Goal: Share content: Share content

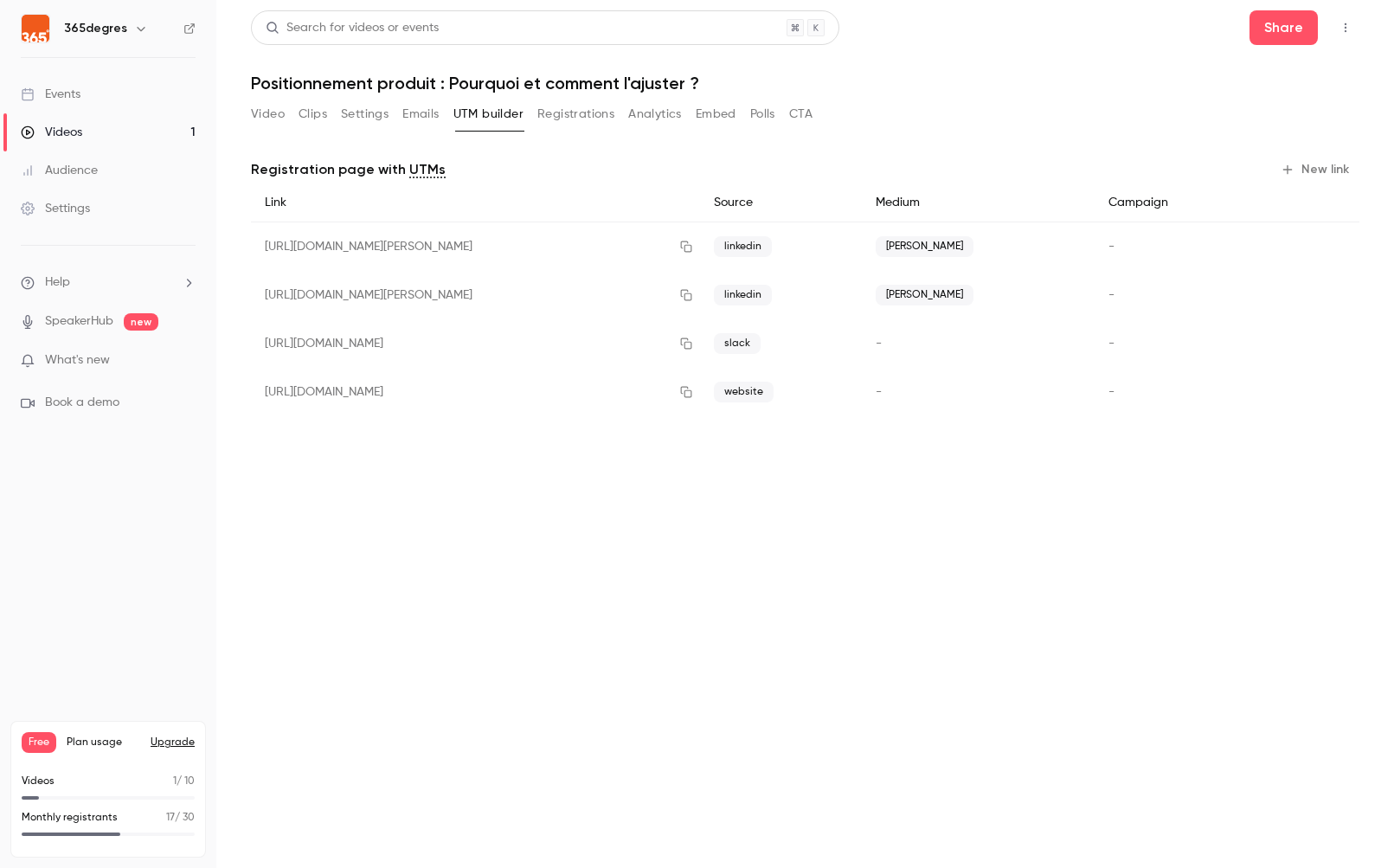
click at [169, 819] on span "17" at bounding box center [170, 817] width 9 height 10
click at [268, 119] on button "Video" at bounding box center [268, 113] width 34 height 27
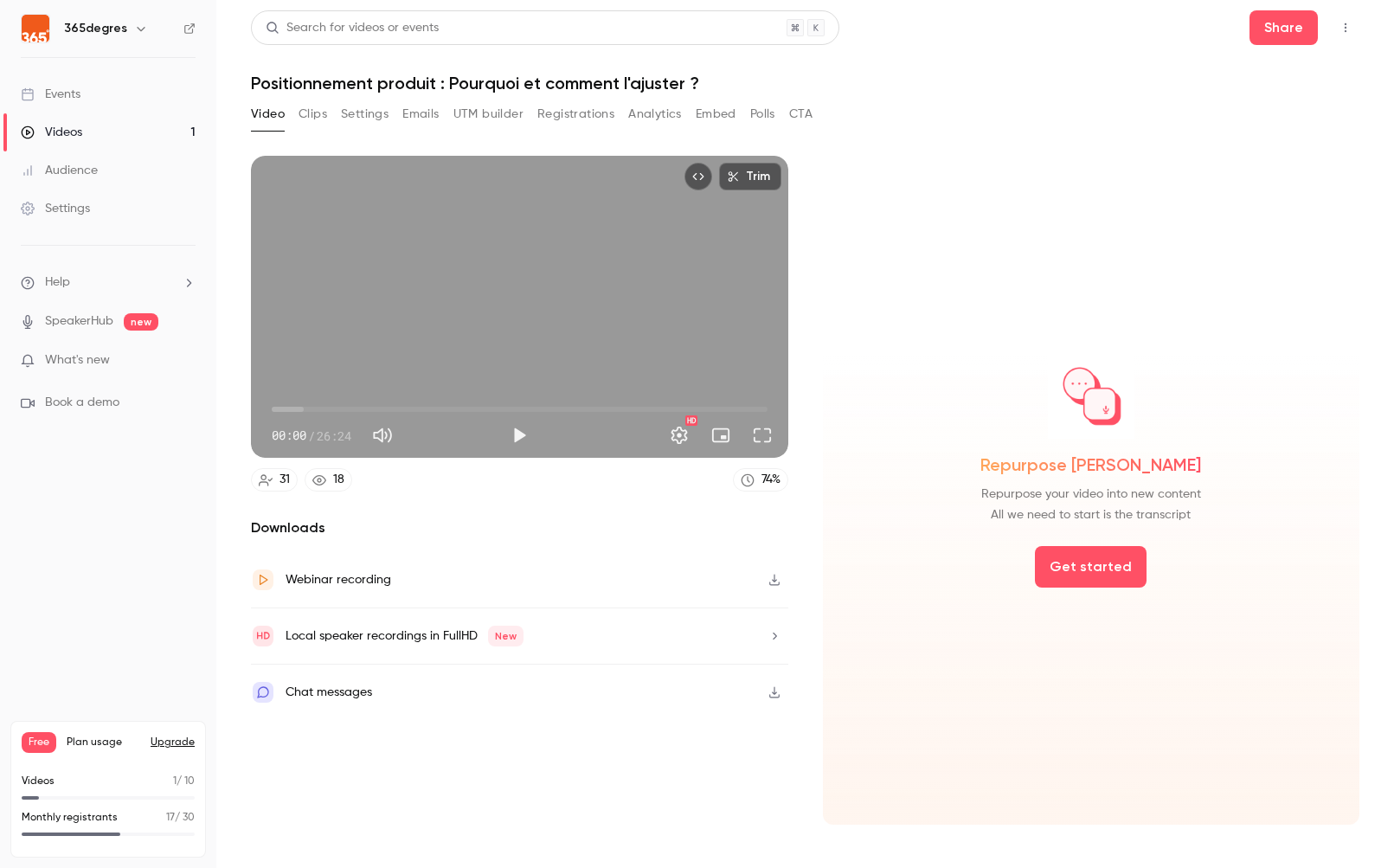
click at [476, 109] on button "UTM builder" at bounding box center [488, 113] width 70 height 27
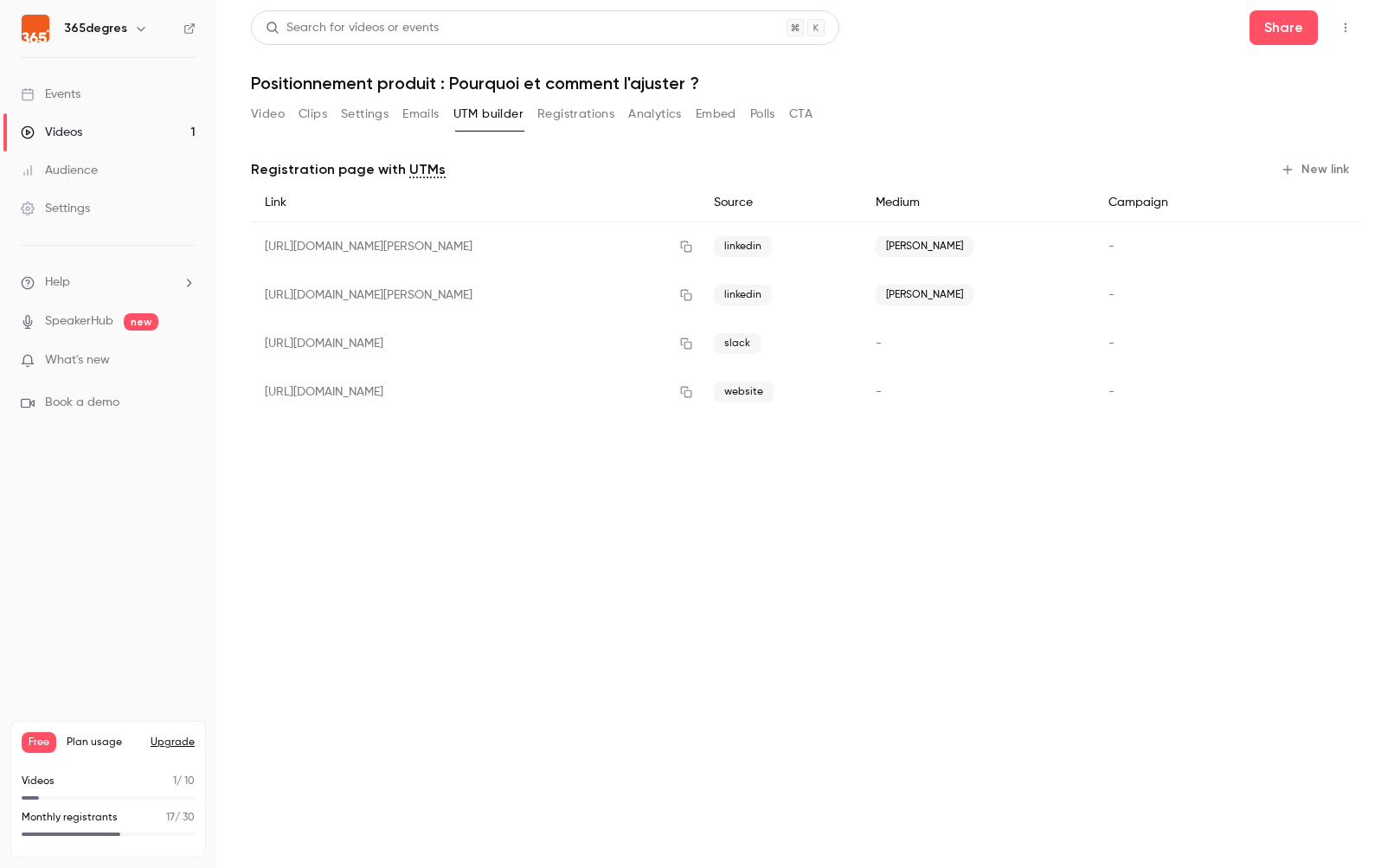
click at [279, 113] on button "Video" at bounding box center [268, 113] width 34 height 27
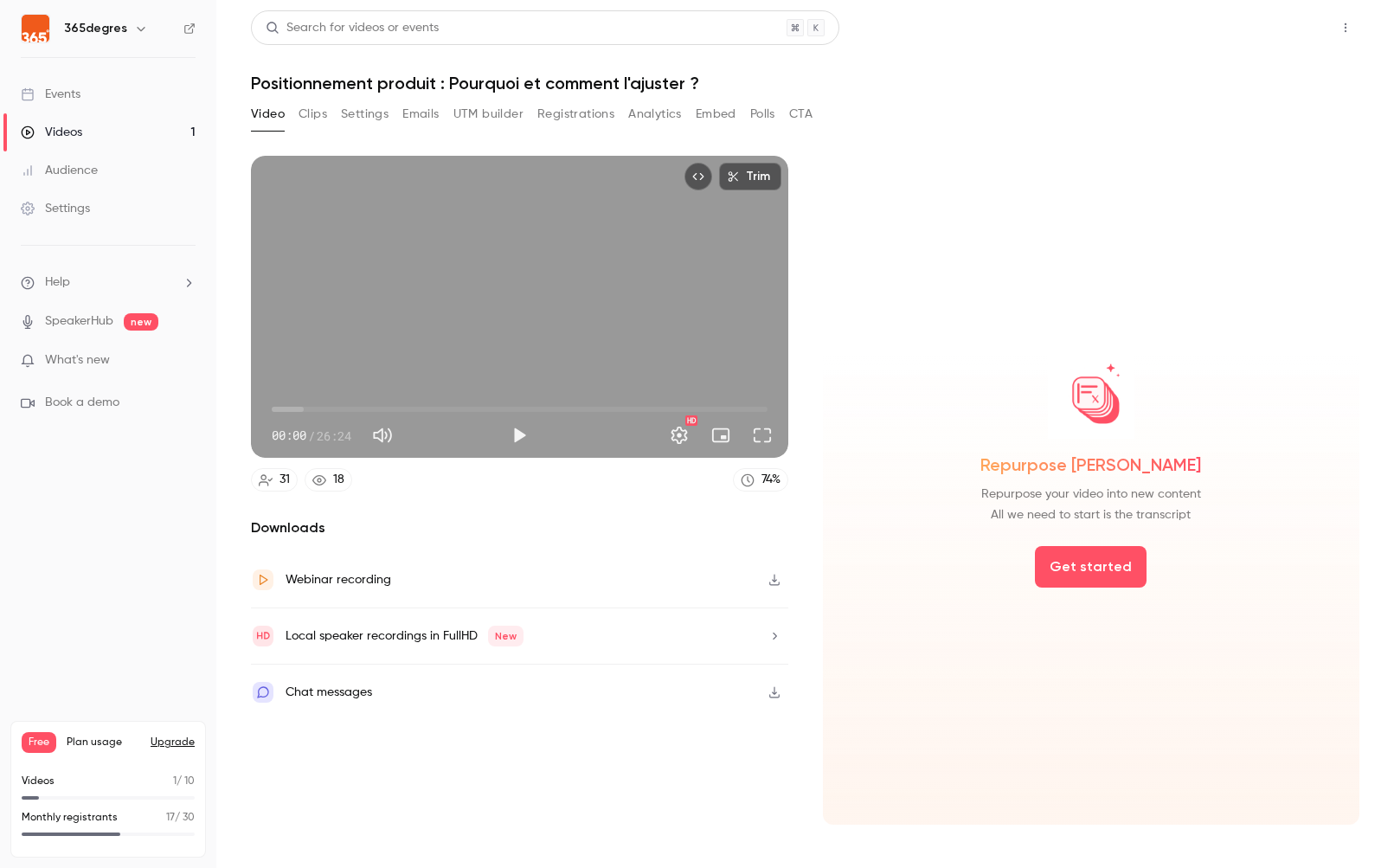
click at [1281, 35] on button "Share" at bounding box center [1283, 27] width 68 height 35
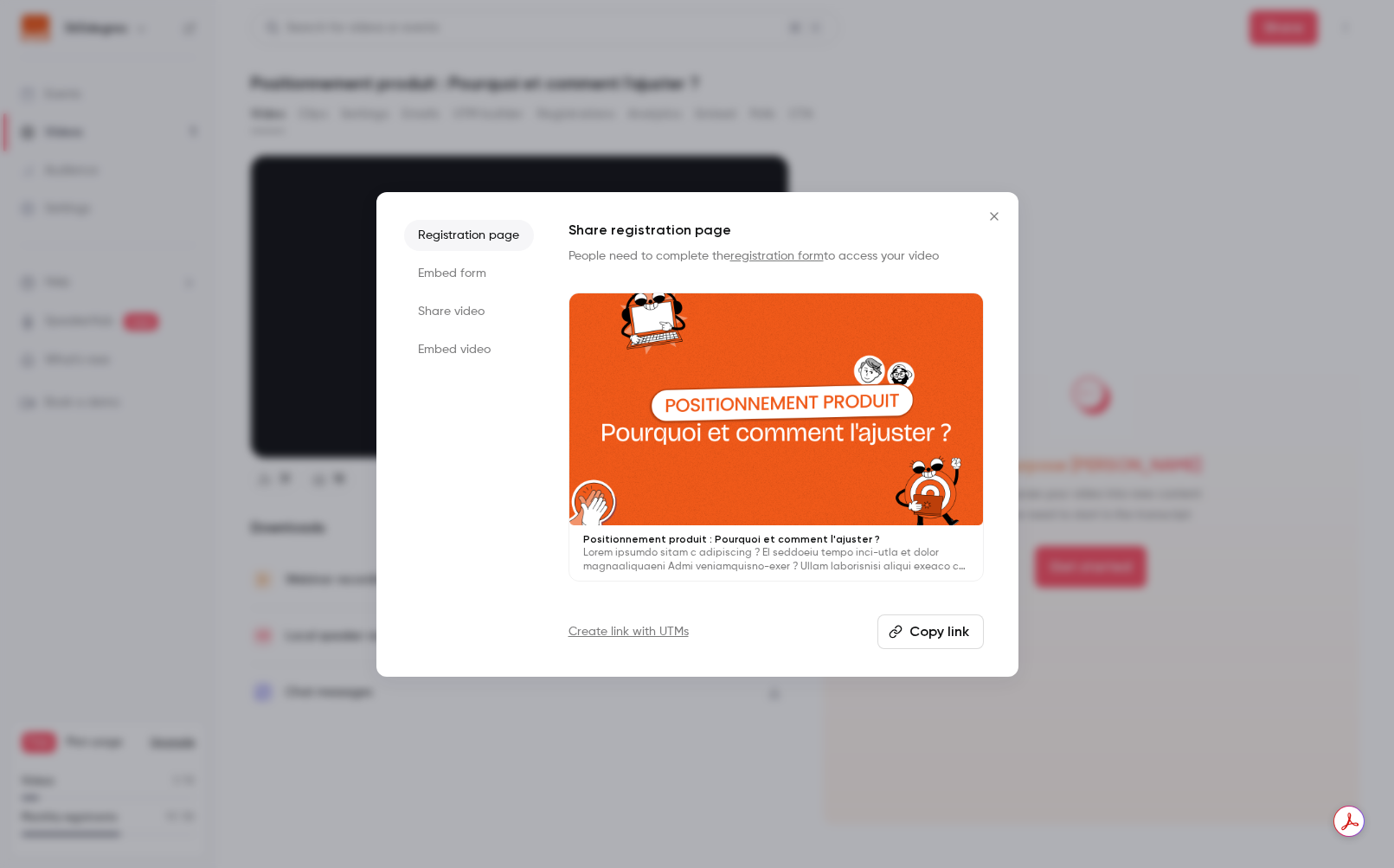
click at [440, 313] on li "Share video" at bounding box center [468, 311] width 130 height 31
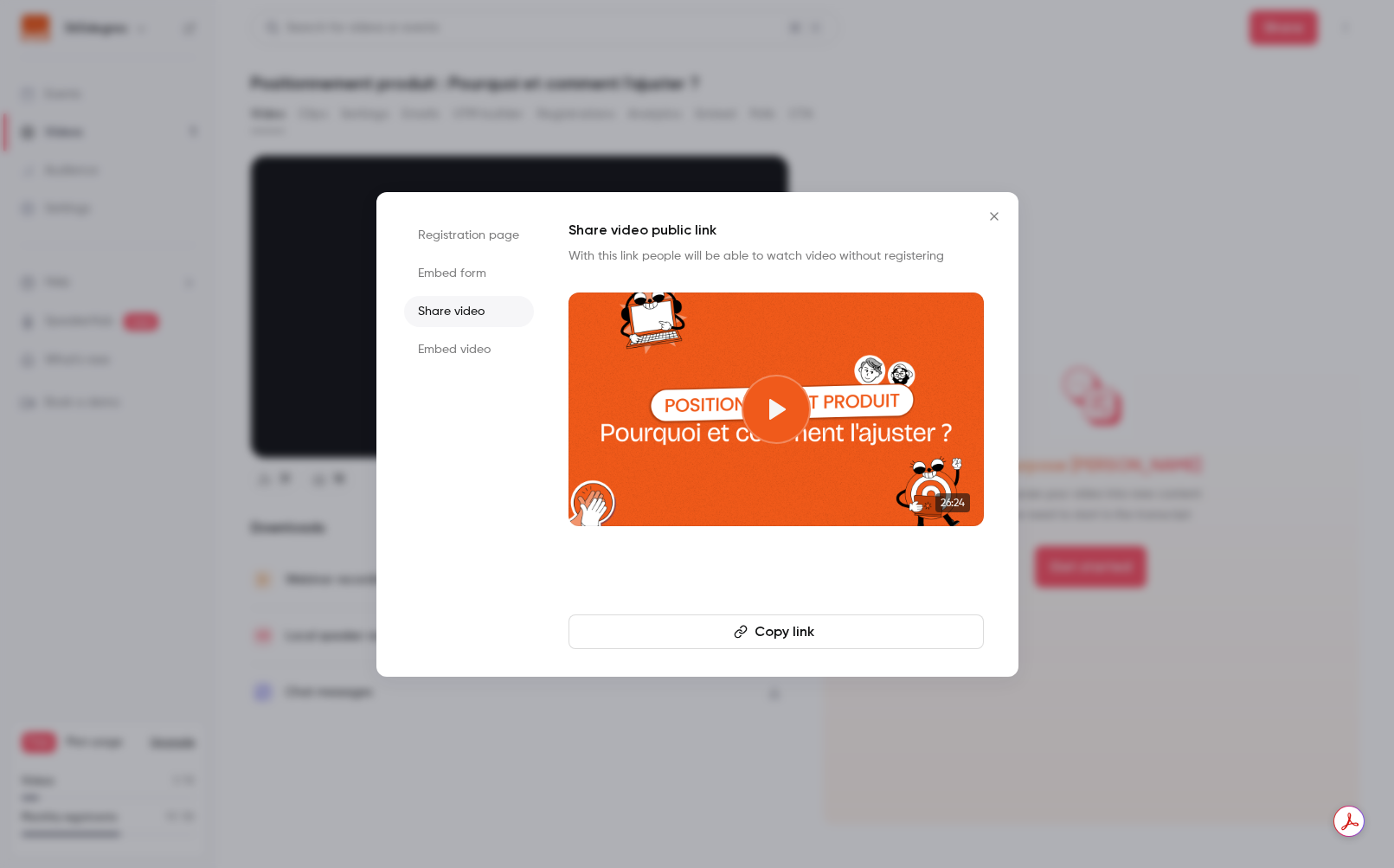
click at [775, 624] on button "Copy link" at bounding box center [775, 632] width 415 height 35
click at [990, 206] on button "Close" at bounding box center [994, 216] width 35 height 35
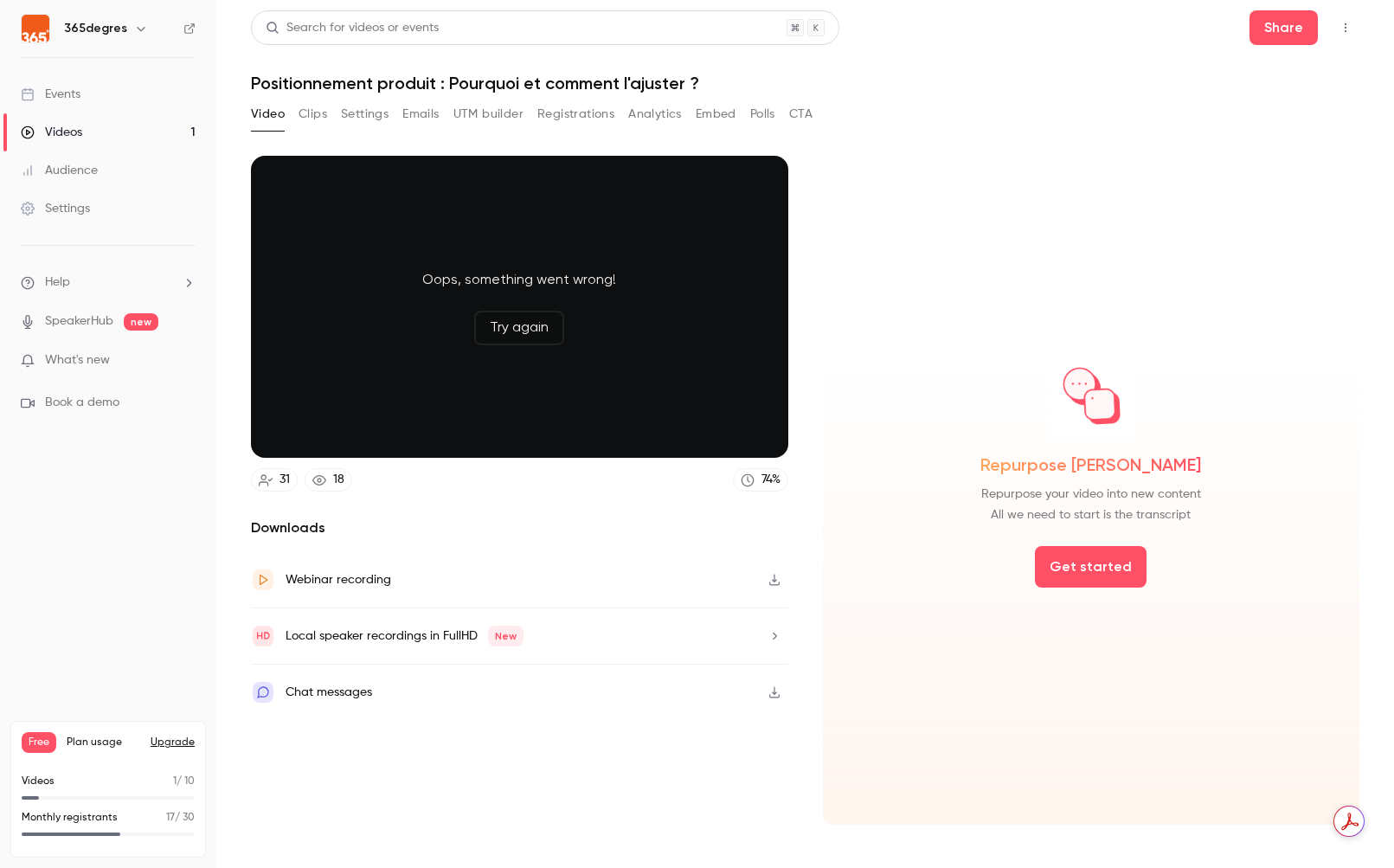
click at [558, 116] on button "Registrations" at bounding box center [575, 113] width 77 height 27
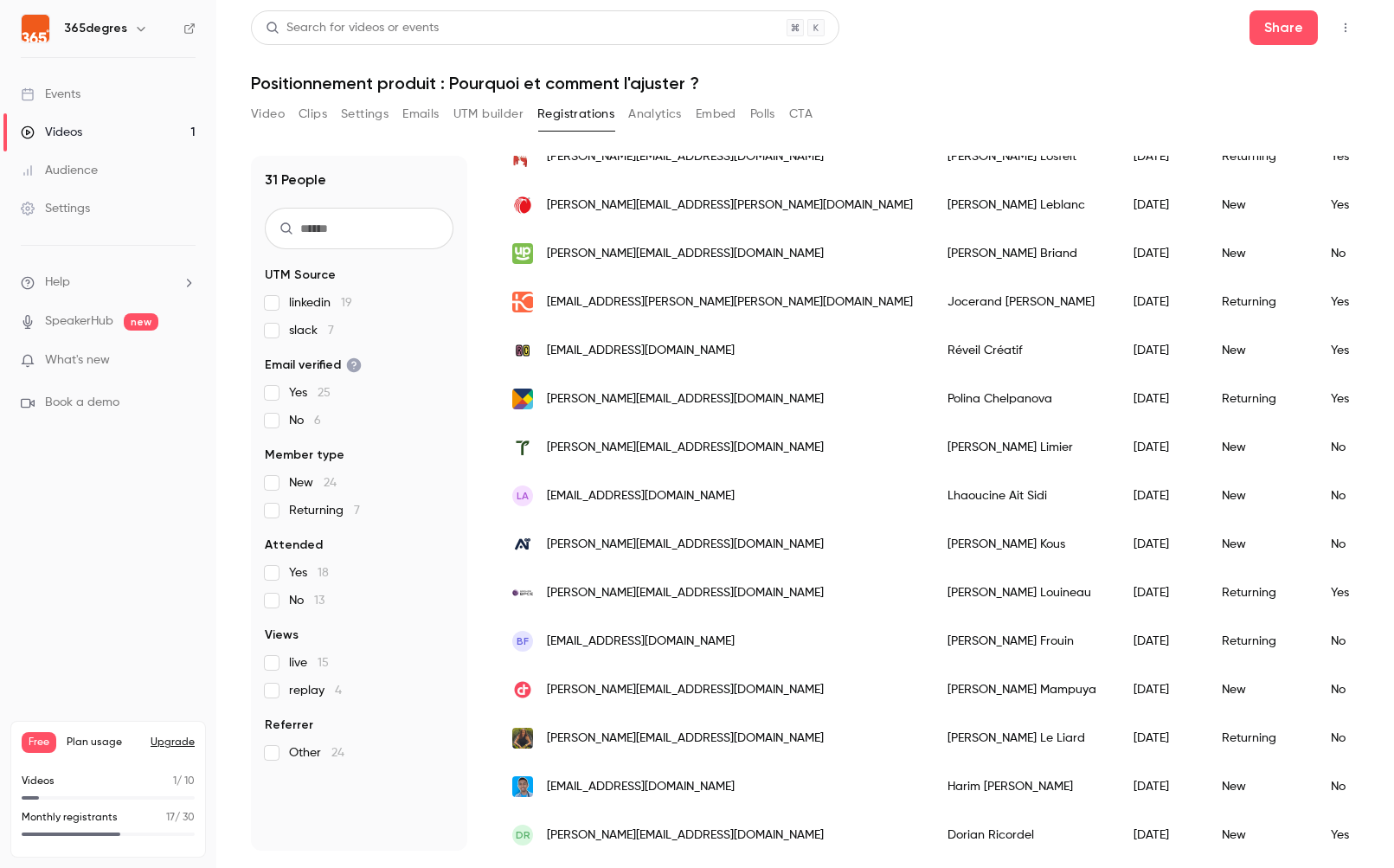
scroll to position [972, 0]
